Goal: Task Accomplishment & Management: Use online tool/utility

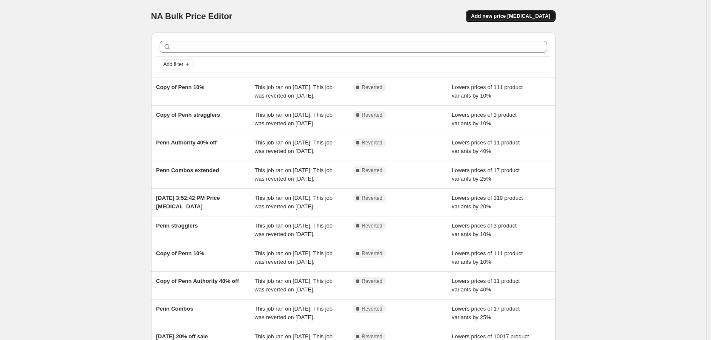
click at [513, 13] on button "Add new price [MEDICAL_DATA]" at bounding box center [510, 16] width 89 height 12
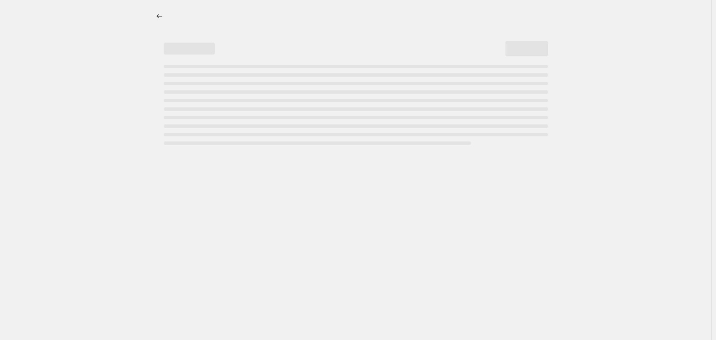
select select "percentage"
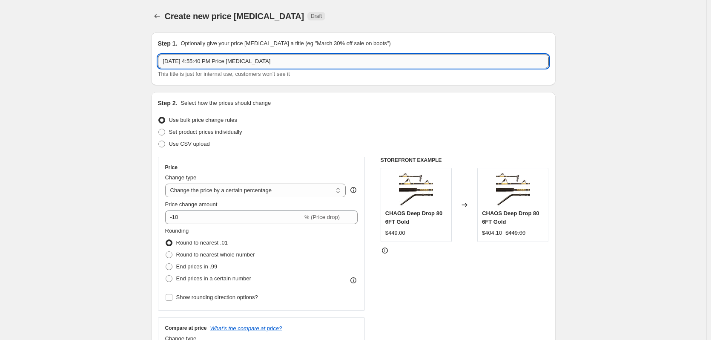
click at [251, 61] on input "[DATE] 4:55:40 PM Price [MEDICAL_DATA]" at bounding box center [353, 62] width 391 height 14
type input "Catch of the Week 35% off line"
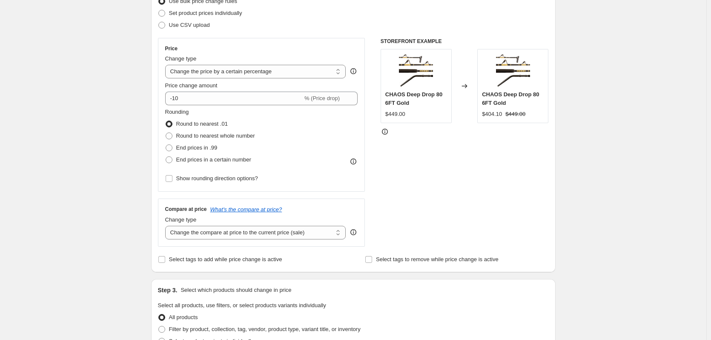
scroll to position [128, 0]
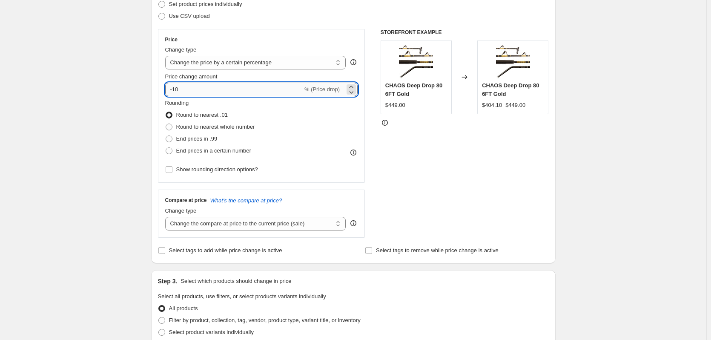
click at [210, 92] on input "-10" at bounding box center [234, 90] width 138 height 14
type input "-1"
type input "-35"
click at [116, 117] on div "Create new price [MEDICAL_DATA]. This page is ready Create new price [MEDICAL_D…" at bounding box center [353, 299] width 707 height 854
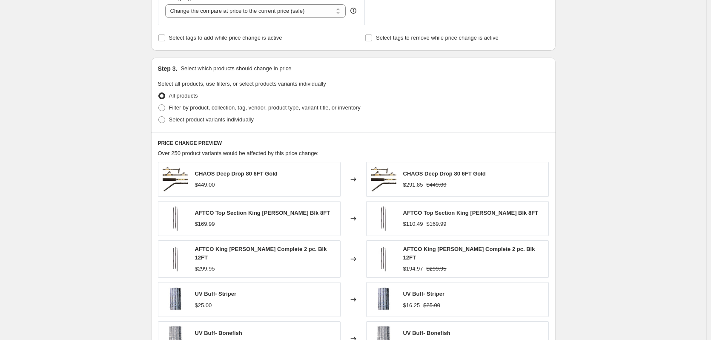
scroll to position [341, 0]
click at [165, 106] on span at bounding box center [161, 107] width 7 height 7
click at [159, 104] on input "Filter by product, collection, tag, vendor, product type, variant title, or inv…" at bounding box center [158, 104] width 0 height 0
radio input "true"
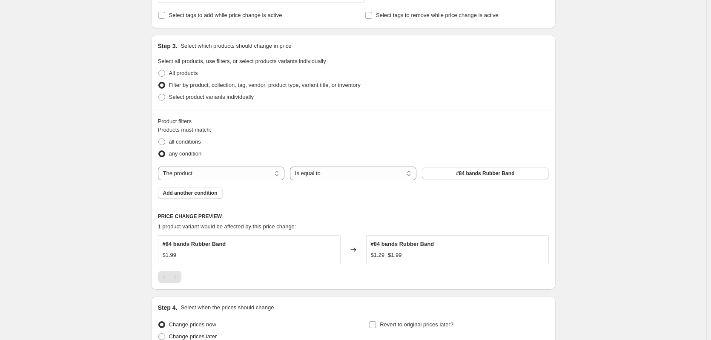
scroll to position [383, 0]
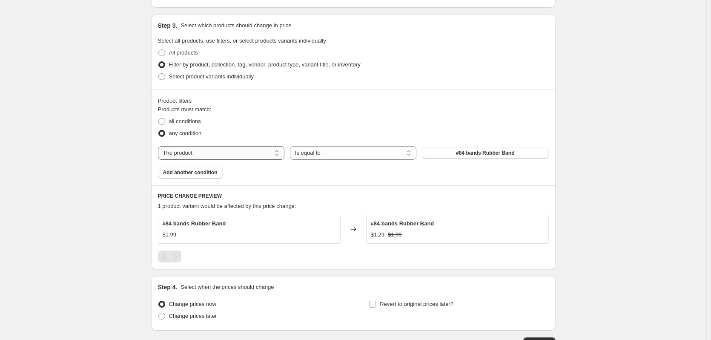
click at [260, 155] on select "The product The product's collection The product's tag The product's vendor The…" at bounding box center [221, 153] width 127 height 14
select select "collection"
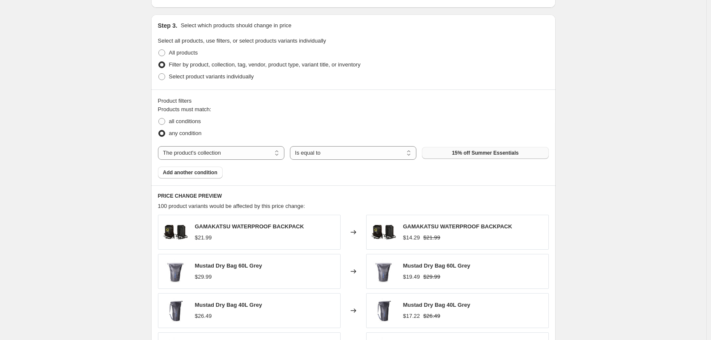
click at [470, 155] on span "15% off Summer Essentials" at bounding box center [485, 153] width 67 height 7
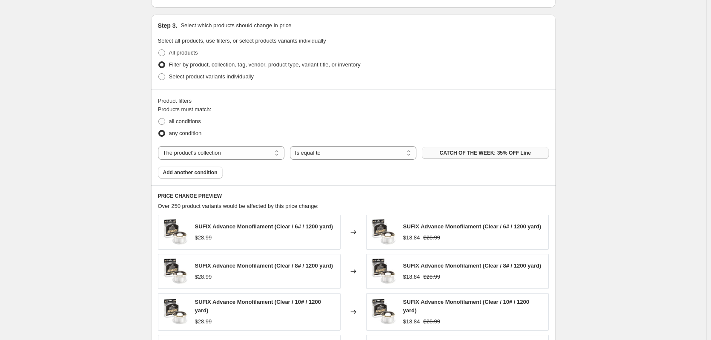
click at [92, 167] on div "Create new price [MEDICAL_DATA]. This page is ready Create new price [MEDICAL_D…" at bounding box center [353, 94] width 707 height 955
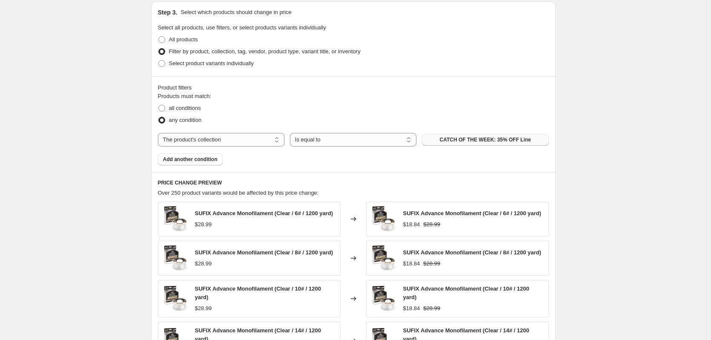
scroll to position [616, 0]
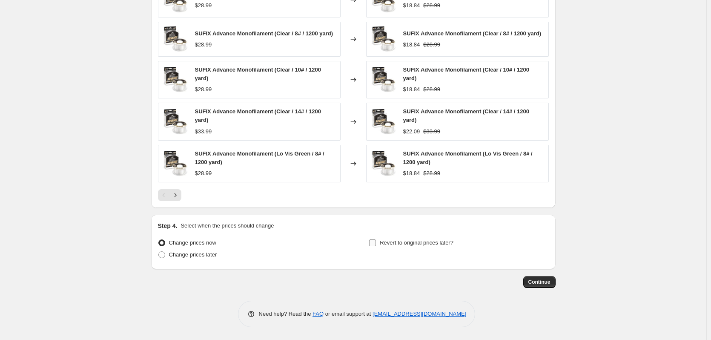
click at [383, 245] on span "Revert to original prices later?" at bounding box center [417, 242] width 74 height 6
click at [376, 245] on input "Revert to original prices later?" at bounding box center [372, 242] width 7 height 7
checkbox input "true"
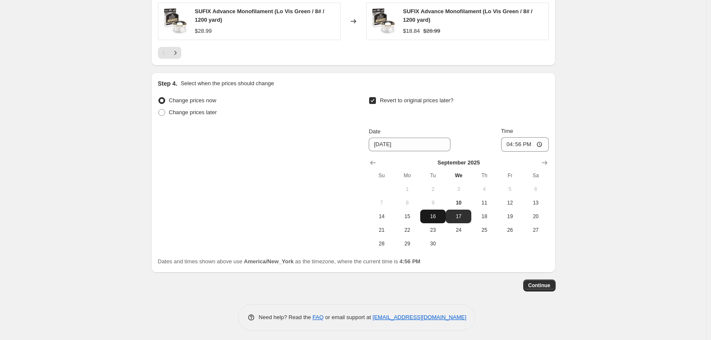
scroll to position [762, 0]
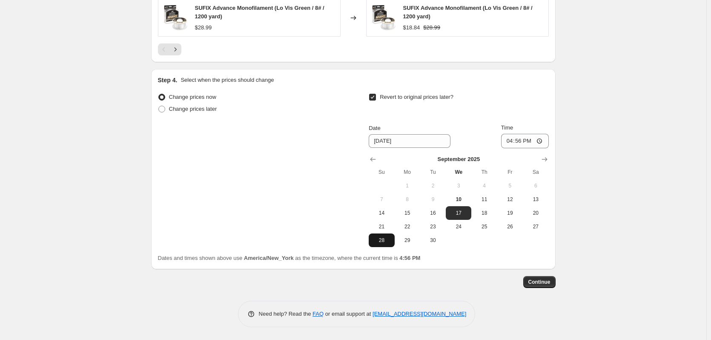
click at [391, 240] on span "28" at bounding box center [381, 240] width 19 height 7
type input "[DATE]"
click at [509, 141] on input "16:56" at bounding box center [525, 141] width 48 height 14
click at [517, 141] on input "23:56" at bounding box center [525, 141] width 48 height 14
type input "23:59"
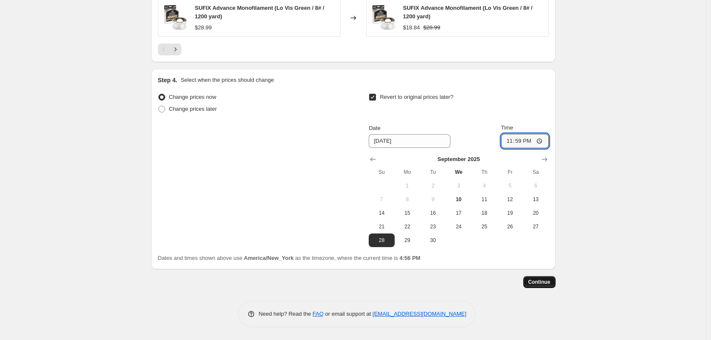
click at [544, 284] on span "Continue" at bounding box center [540, 282] width 22 height 7
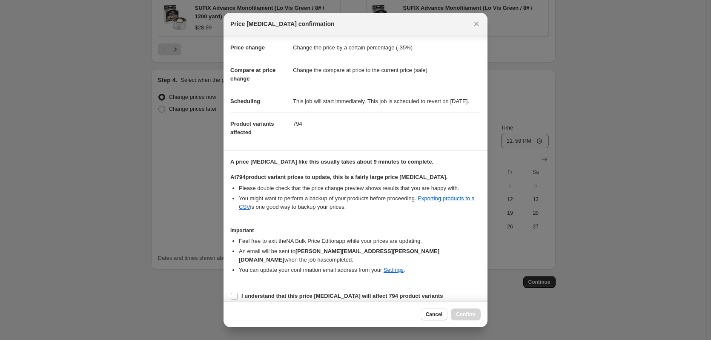
scroll to position [22, 0]
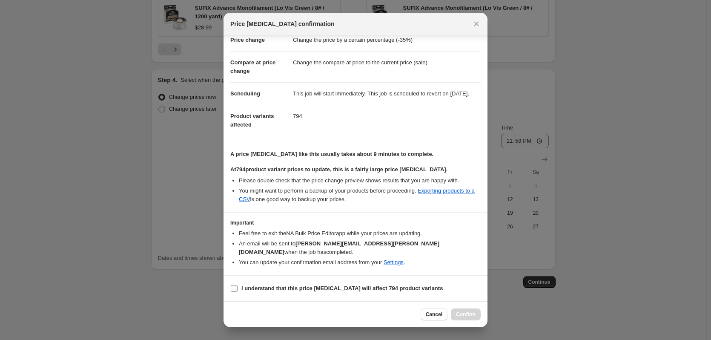
click at [235, 287] on input "I understand that this price [MEDICAL_DATA] will affect 794 product variants" at bounding box center [234, 288] width 7 height 7
checkbox input "true"
click at [476, 313] on button "Confirm" at bounding box center [466, 314] width 30 height 12
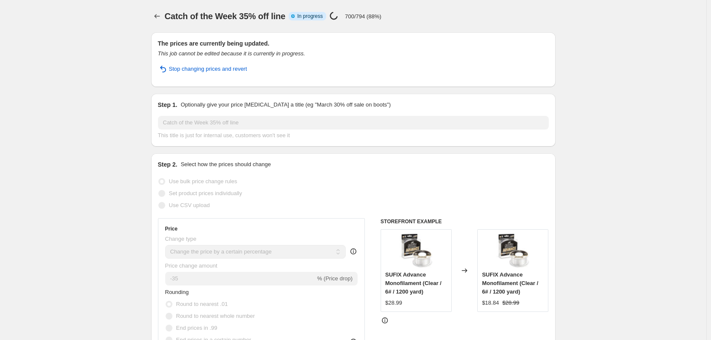
select select "percentage"
select select "collection"
